Goal: Task Accomplishment & Management: Manage account settings

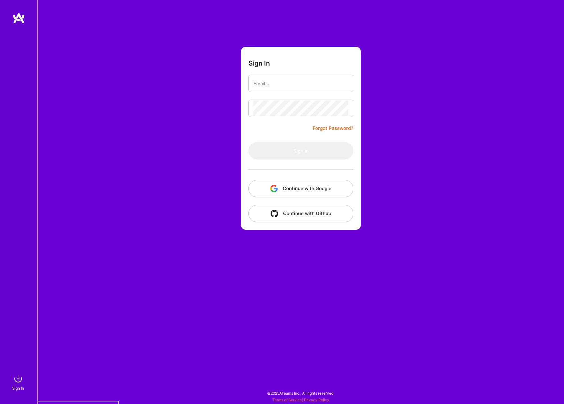
click at [317, 188] on button "Continue with Google" at bounding box center [300, 188] width 105 height 17
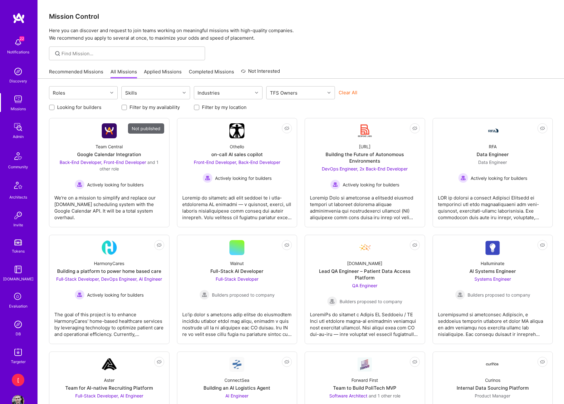
click at [18, 130] on img at bounding box center [18, 127] width 12 height 12
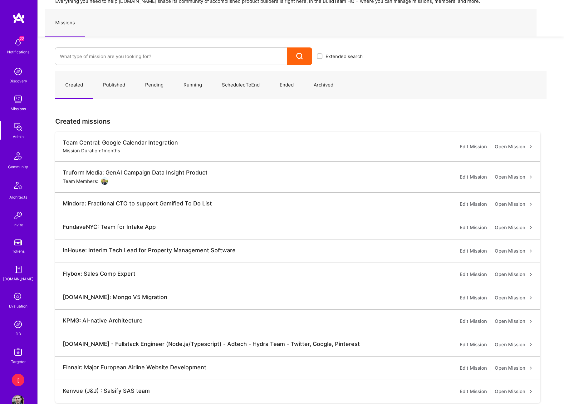
scroll to position [47, 0]
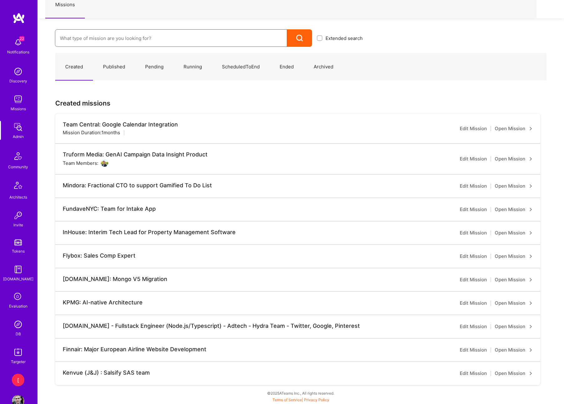
click at [110, 37] on input at bounding box center [171, 38] width 222 height 16
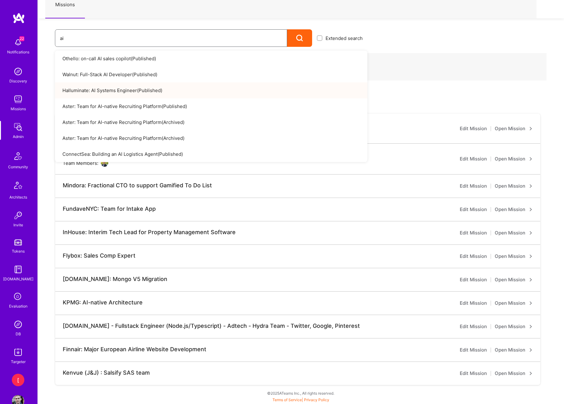
type input "a"
type input "A.Team"
click at [105, 38] on input "A.Team" at bounding box center [171, 38] width 222 height 16
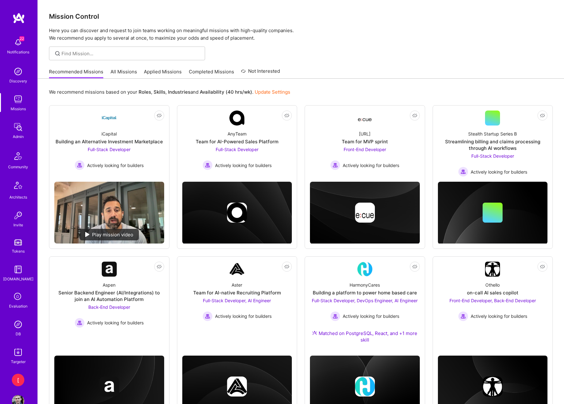
click at [21, 132] on img at bounding box center [18, 127] width 12 height 12
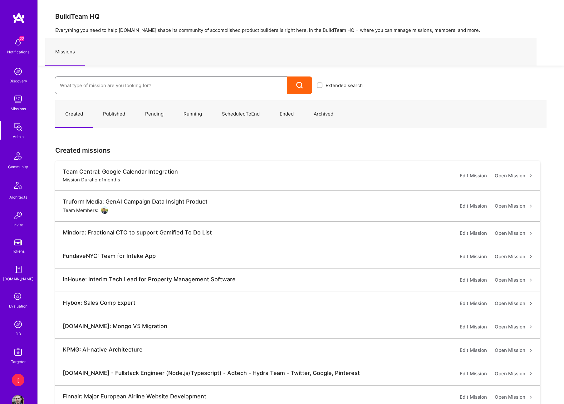
click at [112, 85] on input at bounding box center [171, 85] width 222 height 16
paste input "Senior Full Stack Developer: Building AI-Powered Products"
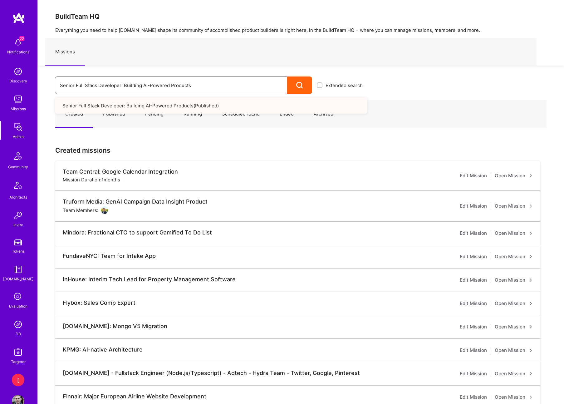
type input "Senior Full Stack Developer: Building AI-Powered Products"
click at [128, 103] on link "Senior Full Stack Developer: Building AI-Powered Products ( Published )" at bounding box center [211, 106] width 312 height 16
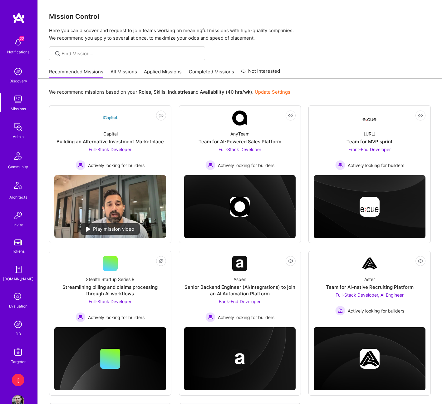
click at [18, 129] on img at bounding box center [18, 127] width 12 height 12
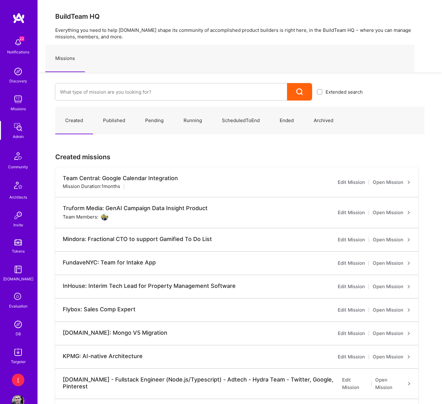
click at [327, 182] on link "Open Mission" at bounding box center [392, 181] width 38 height 7
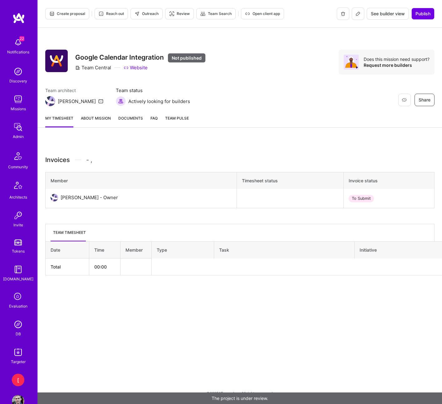
click at [102, 118] on link "About Mission" at bounding box center [96, 121] width 30 height 12
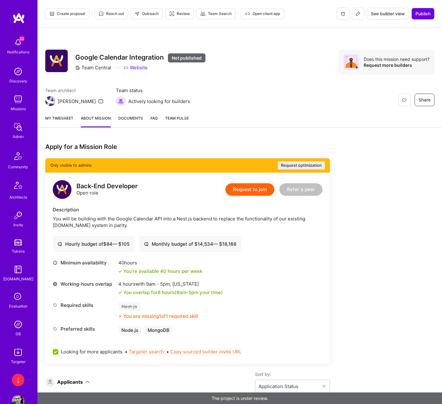
click at [327, 14] on icon at bounding box center [357, 13] width 5 height 5
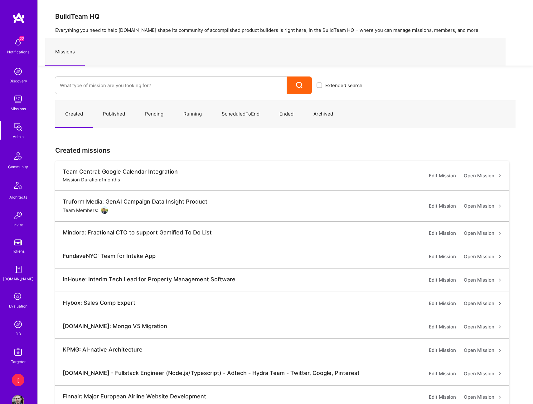
scroll to position [47, 0]
